Goal: Transaction & Acquisition: Purchase product/service

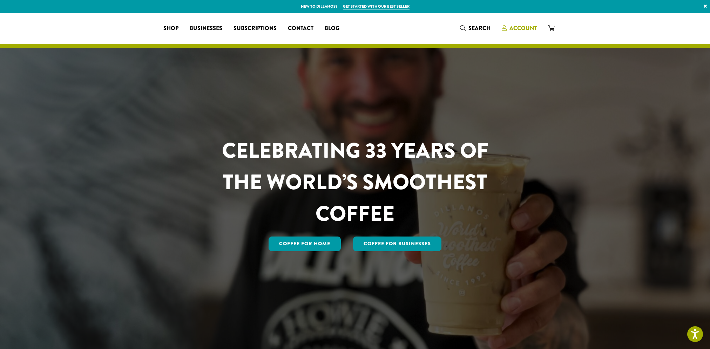
drag, startPoint x: 0, startPoint y: 0, endPoint x: 525, endPoint y: 28, distance: 525.4
click at [525, 27] on span "Account" at bounding box center [523, 28] width 27 height 8
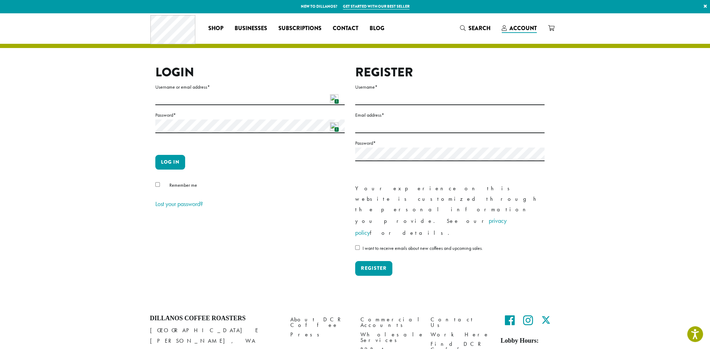
click at [335, 98] on img at bounding box center [334, 98] width 8 height 8
type input "**********"
click at [171, 162] on button "Log in" at bounding box center [170, 162] width 30 height 15
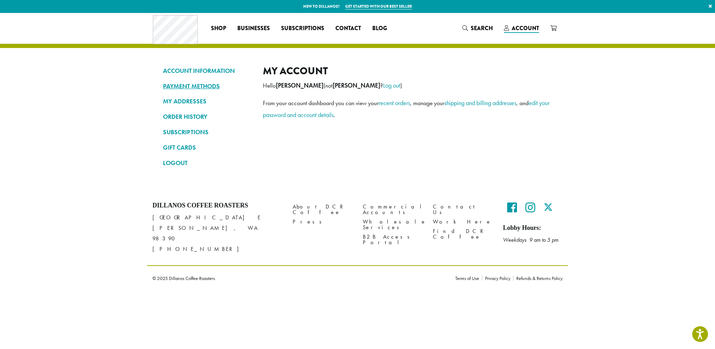
click at [207, 83] on link "PAYMENT METHODS" at bounding box center [207, 86] width 89 height 12
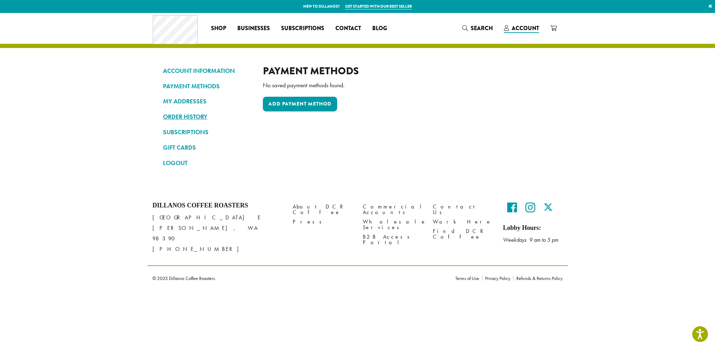
click at [195, 116] on link "ORDER HISTORY" at bounding box center [207, 117] width 89 height 12
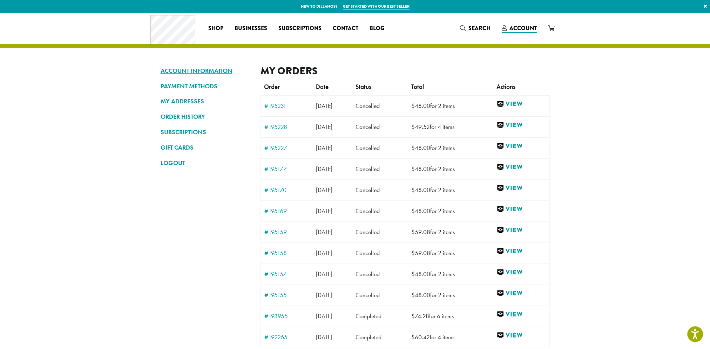
click at [215, 68] on link "ACCOUNT INFORMATION" at bounding box center [205, 71] width 89 height 12
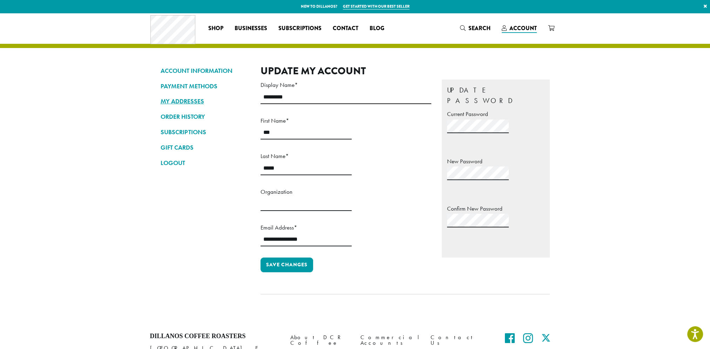
click at [181, 99] on link "MY ADDRESSES" at bounding box center [205, 101] width 89 height 12
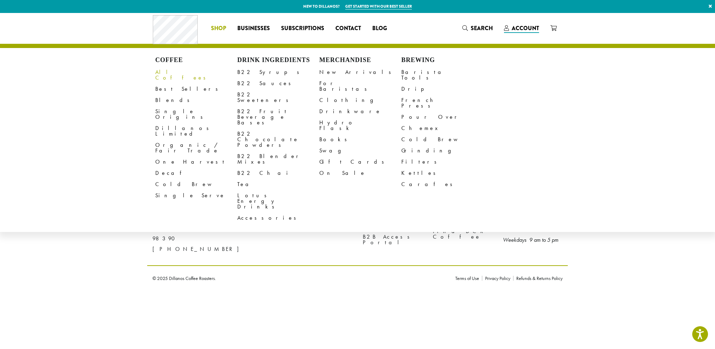
click at [172, 72] on link "All Coffees" at bounding box center [196, 75] width 82 height 17
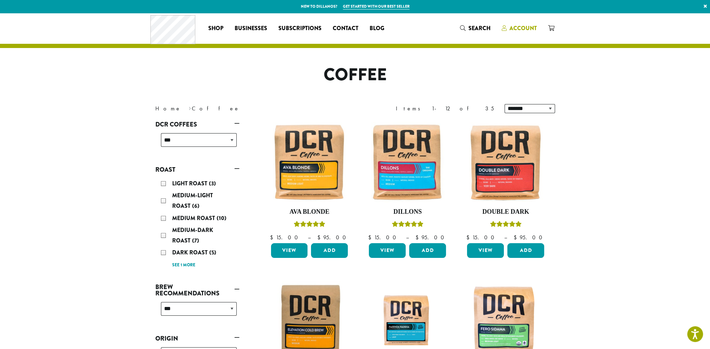
click at [526, 24] on link "Account" at bounding box center [519, 28] width 46 height 12
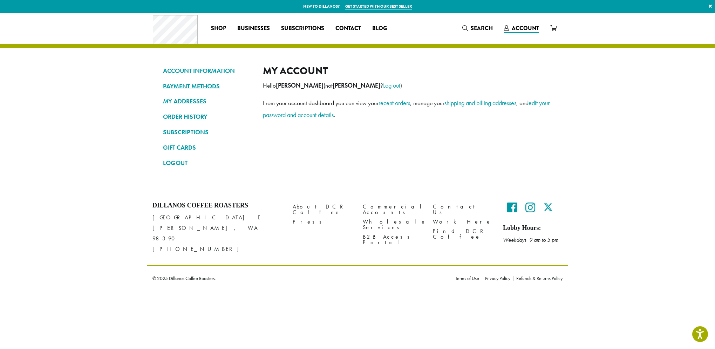
click at [208, 83] on link "PAYMENT METHODS" at bounding box center [207, 86] width 89 height 12
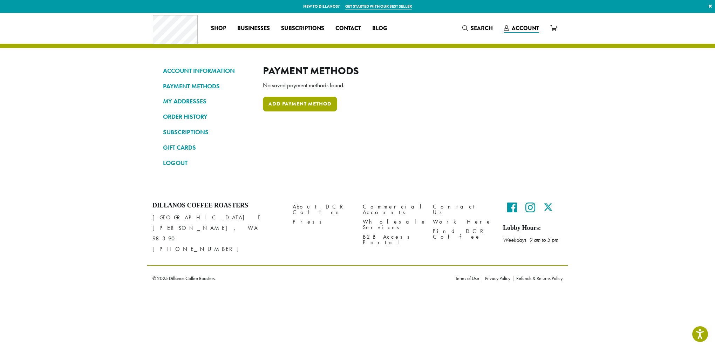
click at [303, 107] on link "Add payment method" at bounding box center [300, 104] width 74 height 15
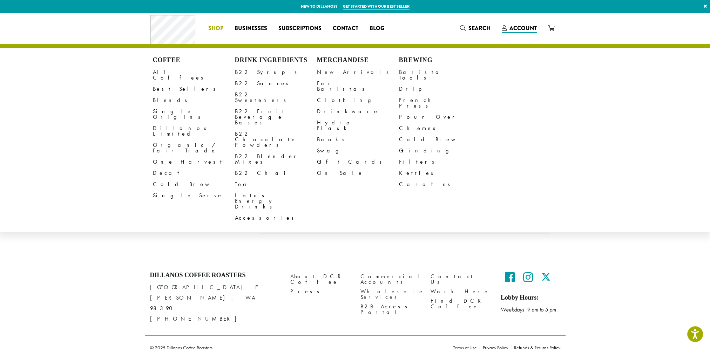
click at [217, 29] on span "Shop" at bounding box center [215, 28] width 15 height 9
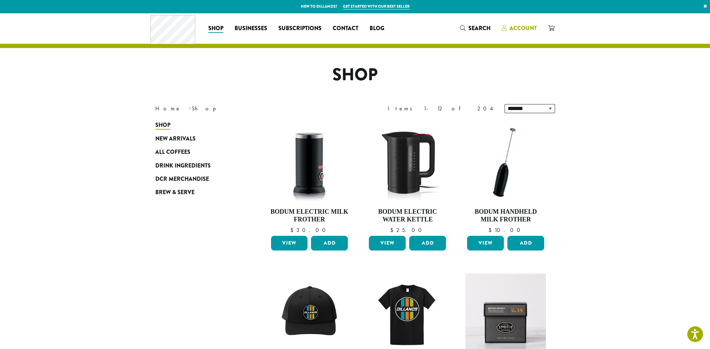
click at [527, 30] on span "Account" at bounding box center [523, 28] width 27 height 8
click at [520, 26] on span "Account" at bounding box center [523, 28] width 27 height 8
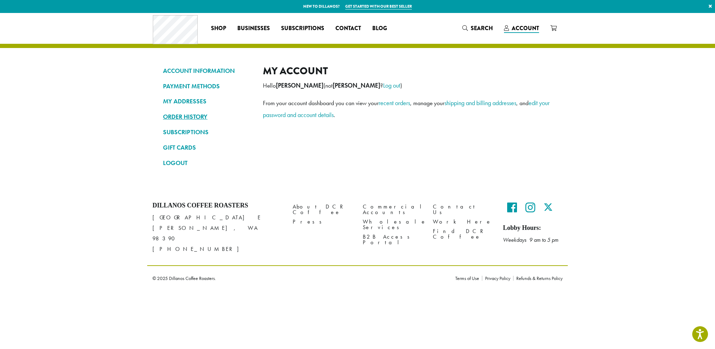
click at [186, 117] on link "ORDER HISTORY" at bounding box center [207, 117] width 89 height 12
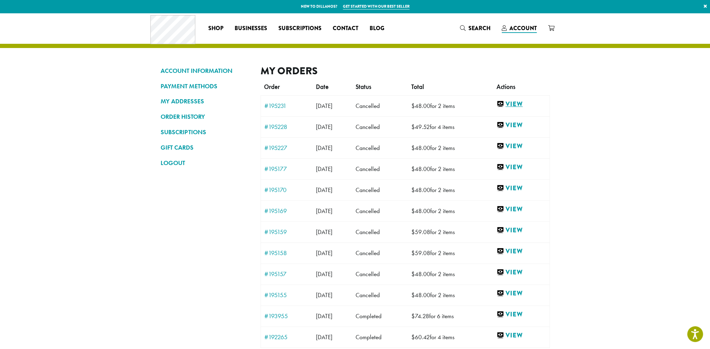
click at [520, 104] on link "View" at bounding box center [521, 104] width 49 height 9
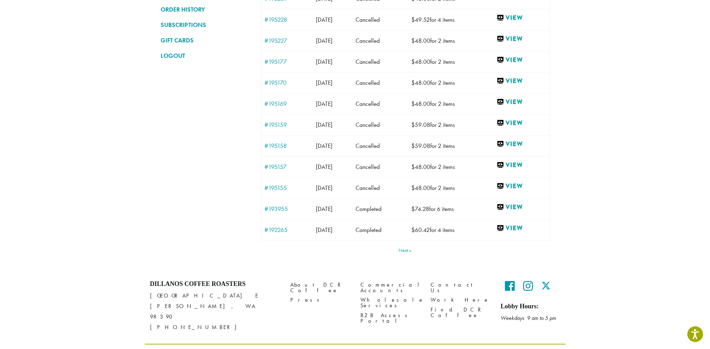
scroll to position [116, 0]
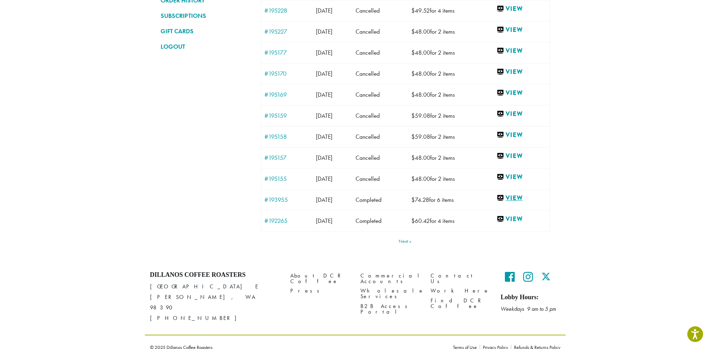
click at [525, 197] on link "View" at bounding box center [521, 198] width 49 height 9
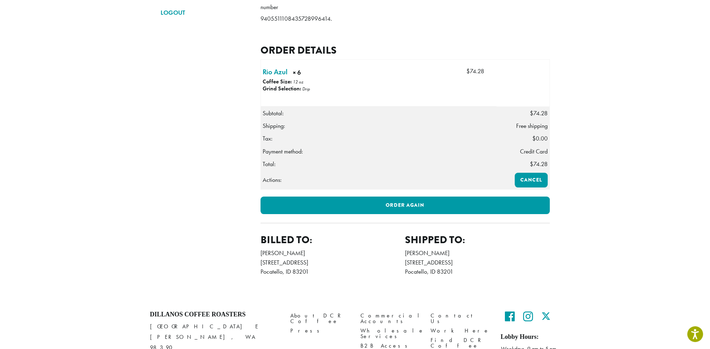
scroll to position [167, 0]
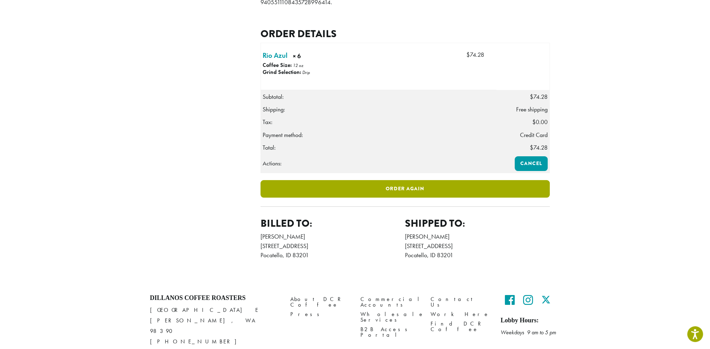
click at [407, 198] on link "Order again" at bounding box center [405, 189] width 289 height 18
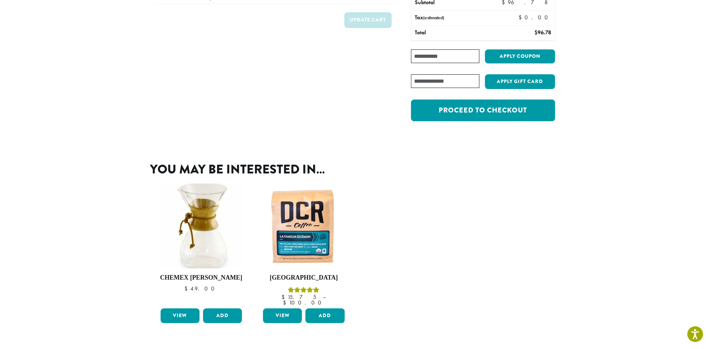
scroll to position [66, 0]
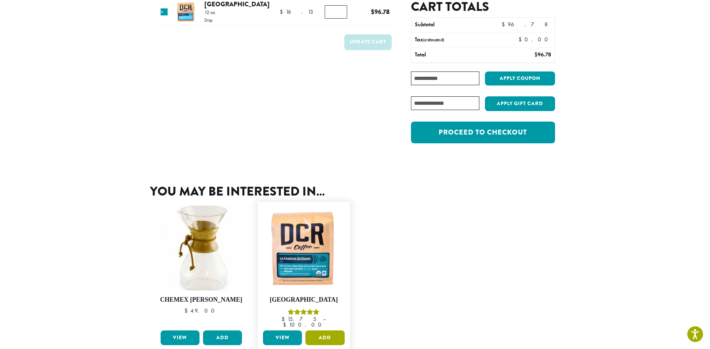
click at [330, 334] on button "Add" at bounding box center [324, 338] width 39 height 15
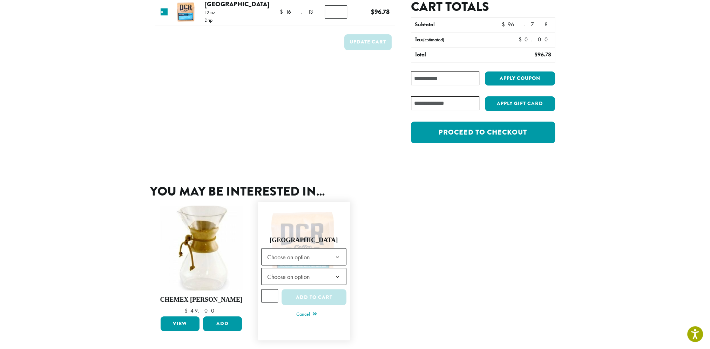
click at [338, 255] on b at bounding box center [337, 257] width 17 height 17
click at [339, 275] on b at bounding box center [337, 276] width 17 height 17
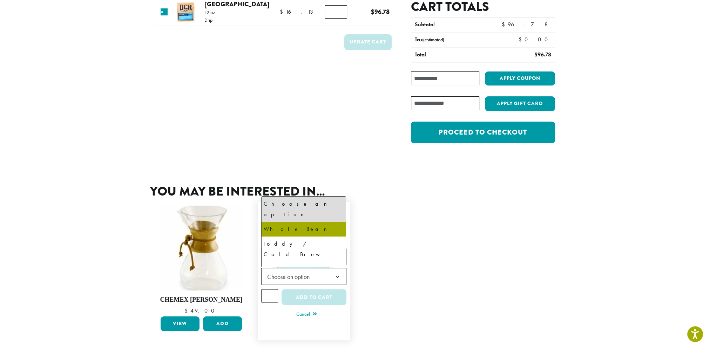
select select "*********"
select select "**********"
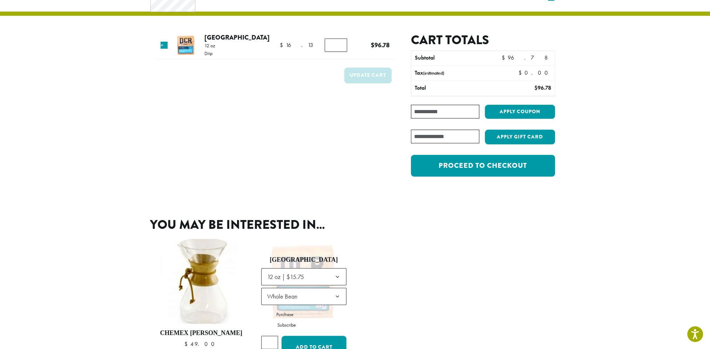
scroll to position [0, 0]
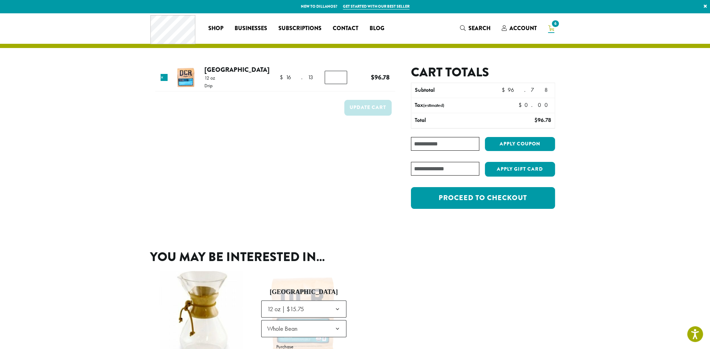
drag, startPoint x: 336, startPoint y: 76, endPoint x: 324, endPoint y: 84, distance: 14.3
click at [325, 77] on input "*" at bounding box center [336, 77] width 22 height 13
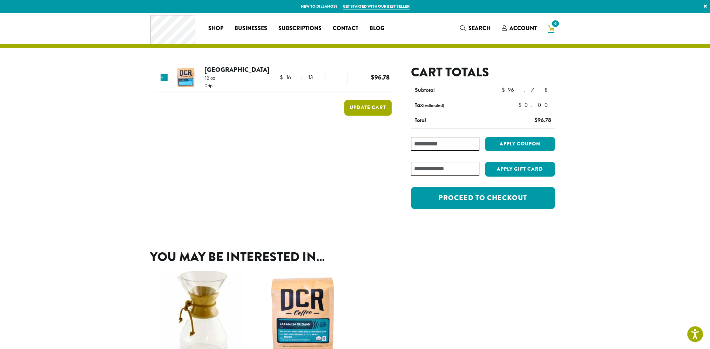
type input "*"
click at [369, 106] on button "Update cart" at bounding box center [367, 108] width 47 height 16
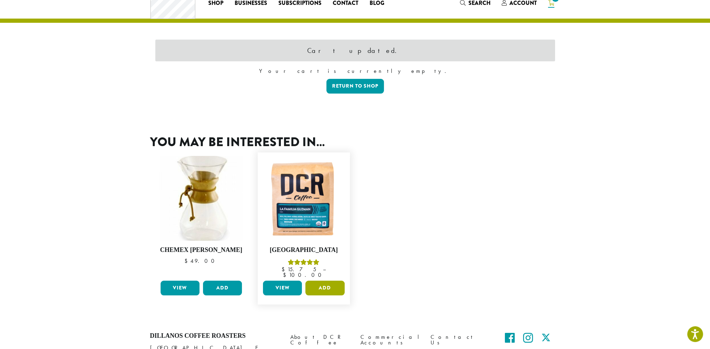
scroll to position [29, 0]
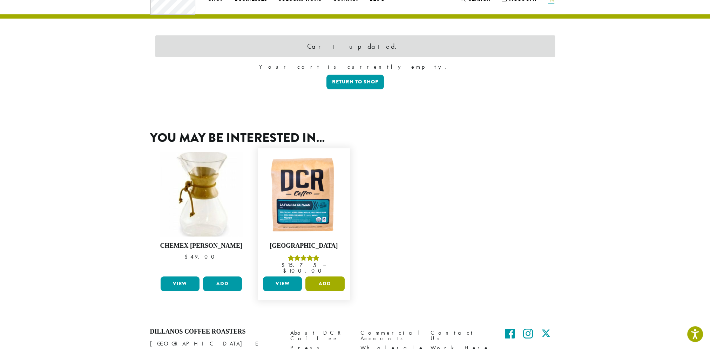
click at [332, 278] on button "Add" at bounding box center [324, 284] width 39 height 15
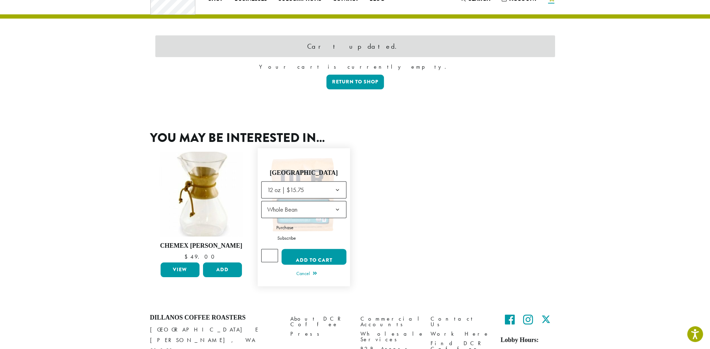
type input "*"
click at [272, 252] on input "*" at bounding box center [269, 255] width 17 height 13
click at [301, 256] on button "Add to cart" at bounding box center [314, 257] width 65 height 16
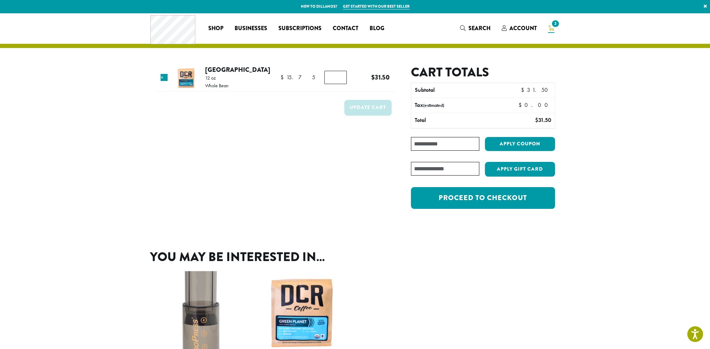
click at [191, 79] on img at bounding box center [186, 78] width 23 height 23
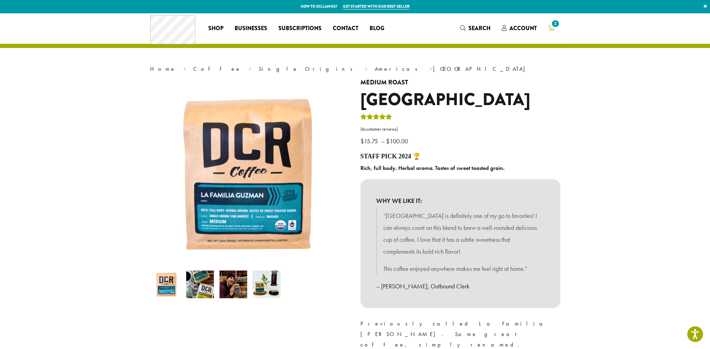
click at [553, 28] on span "2" at bounding box center [555, 23] width 9 height 9
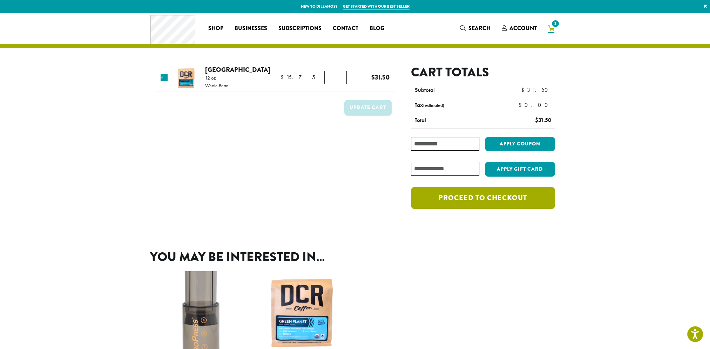
click at [496, 201] on link "Proceed to checkout" at bounding box center [483, 198] width 144 height 22
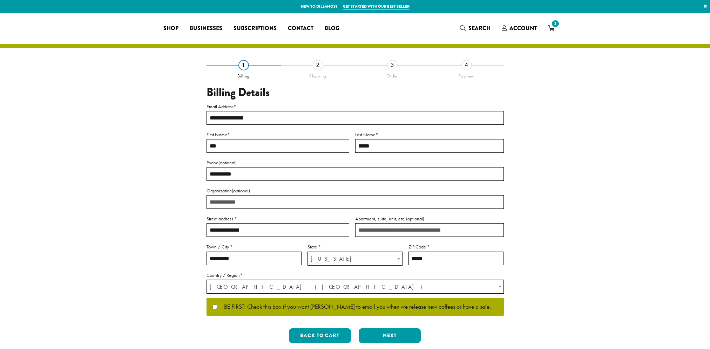
select select "**"
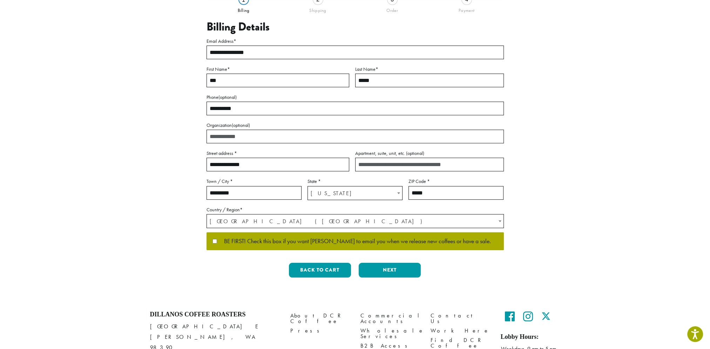
scroll to position [70, 0]
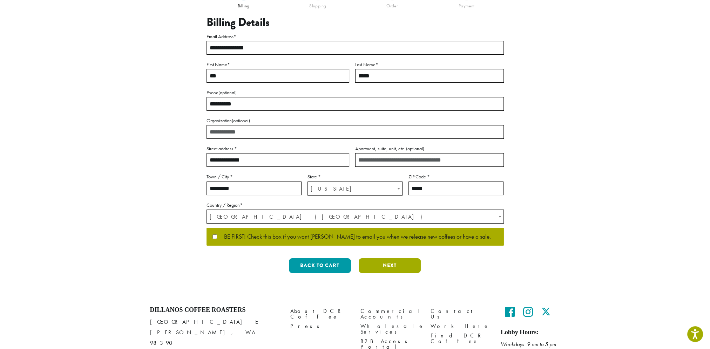
click at [399, 268] on button "Next" at bounding box center [390, 265] width 62 height 15
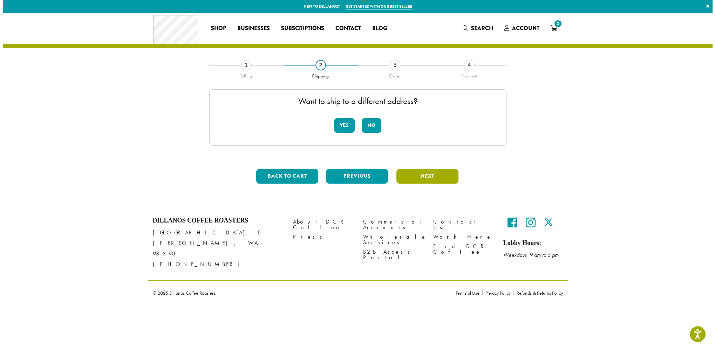
scroll to position [0, 0]
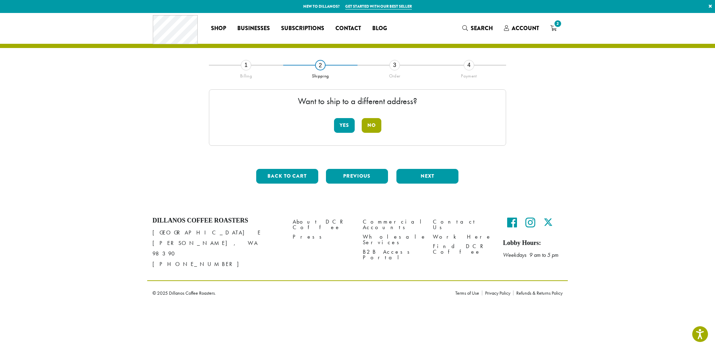
click at [376, 126] on button "No" at bounding box center [372, 125] width 20 height 15
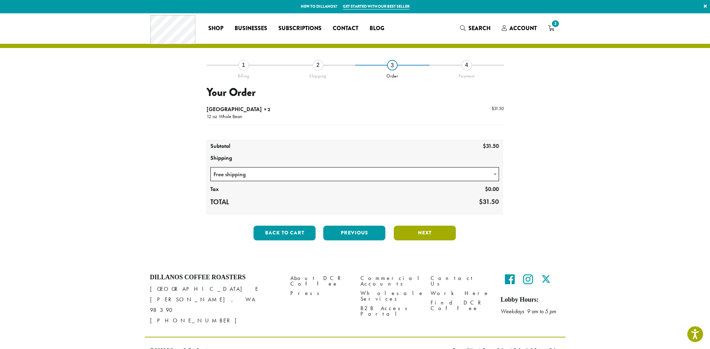
click at [431, 233] on button "Next" at bounding box center [425, 233] width 62 height 15
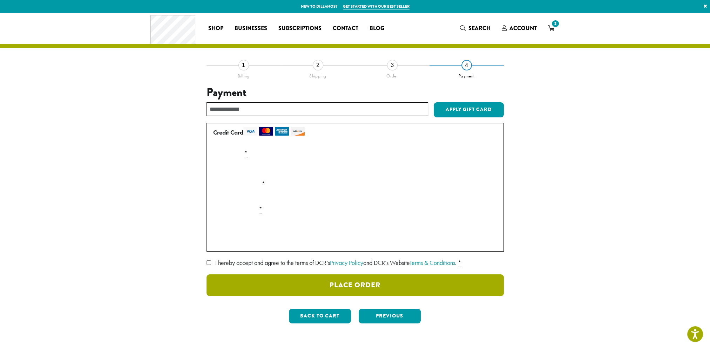
click at [376, 287] on button "Place Order" at bounding box center [355, 286] width 297 height 22
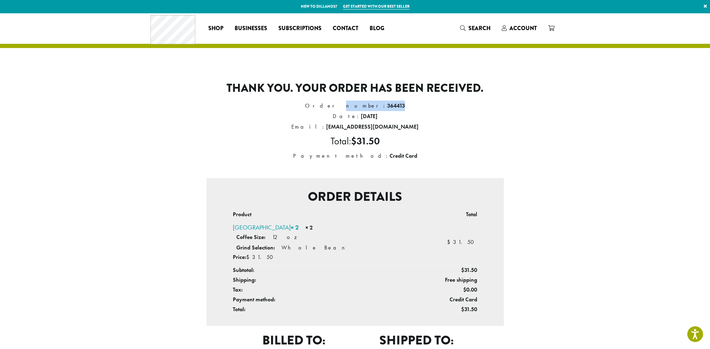
drag, startPoint x: 339, startPoint y: 104, endPoint x: 383, endPoint y: 101, distance: 44.3
click at [383, 101] on li "Order number: 364413" at bounding box center [355, 106] width 297 height 11
drag, startPoint x: 383, startPoint y: 101, endPoint x: 368, endPoint y: 104, distance: 15.7
copy li "Order number: 364413"
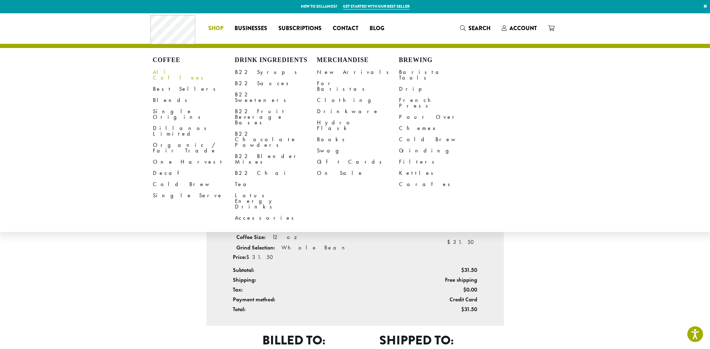
click at [167, 70] on link "All Coffees" at bounding box center [194, 75] width 82 height 17
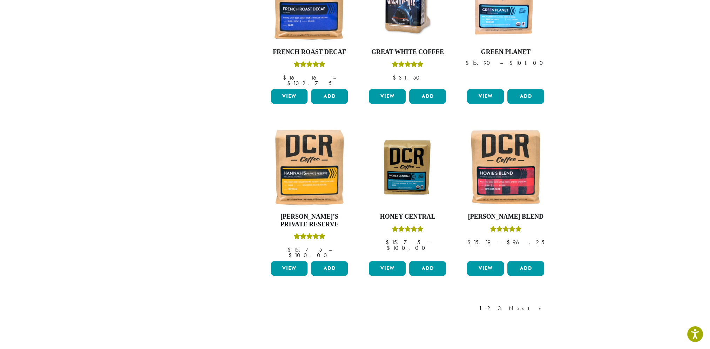
scroll to position [556, 0]
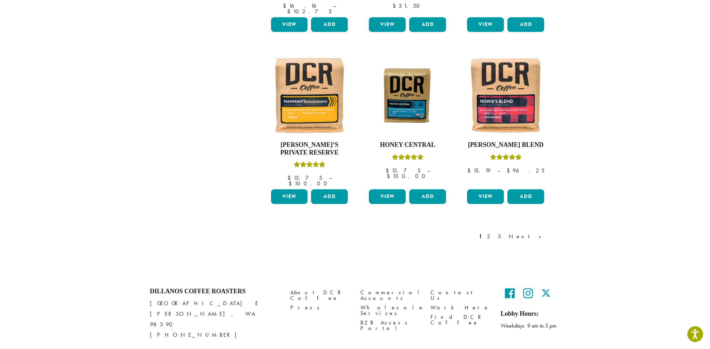
click at [537, 233] on link "Next »" at bounding box center [527, 237] width 40 height 8
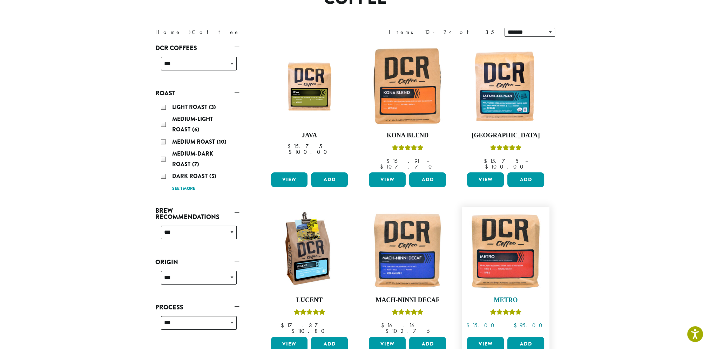
scroll to position [43, 0]
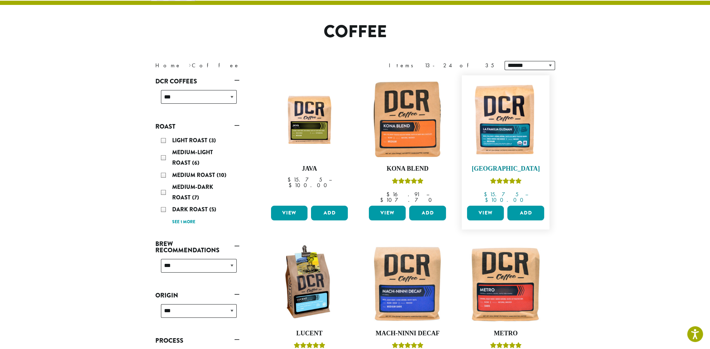
click at [507, 140] on img at bounding box center [505, 119] width 81 height 81
